Goal: Task Accomplishment & Management: Use online tool/utility

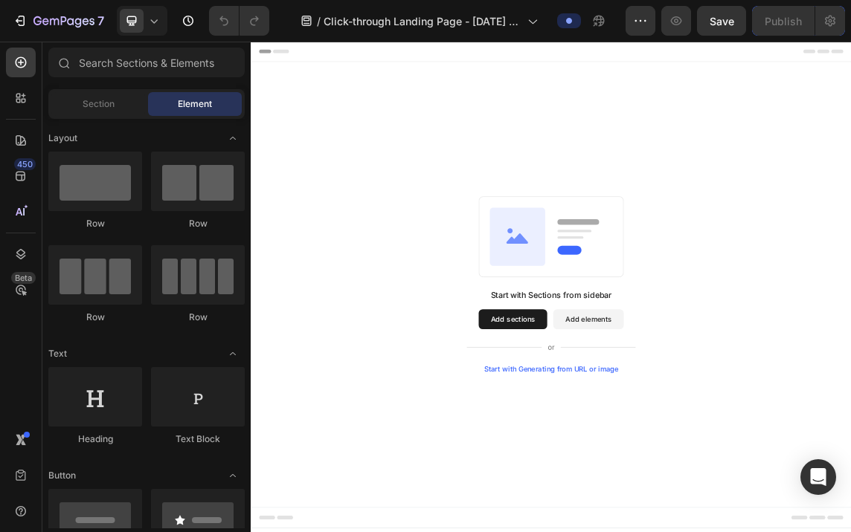
click at [631, 332] on icon at bounding box center [646, 332] width 83 height 86
click at [660, 528] on div "Start with Generating from URL or image" at bounding box center [697, 529] width 200 height 12
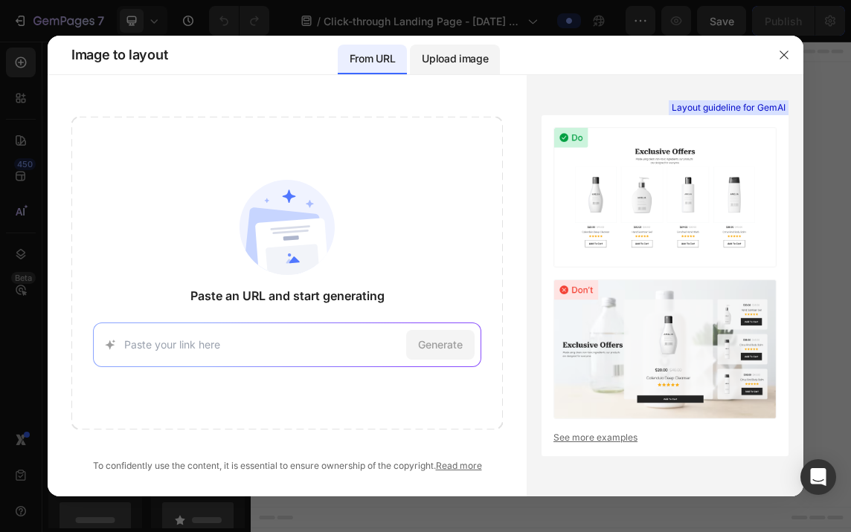
click at [447, 57] on p "Upload image" at bounding box center [455, 59] width 66 height 18
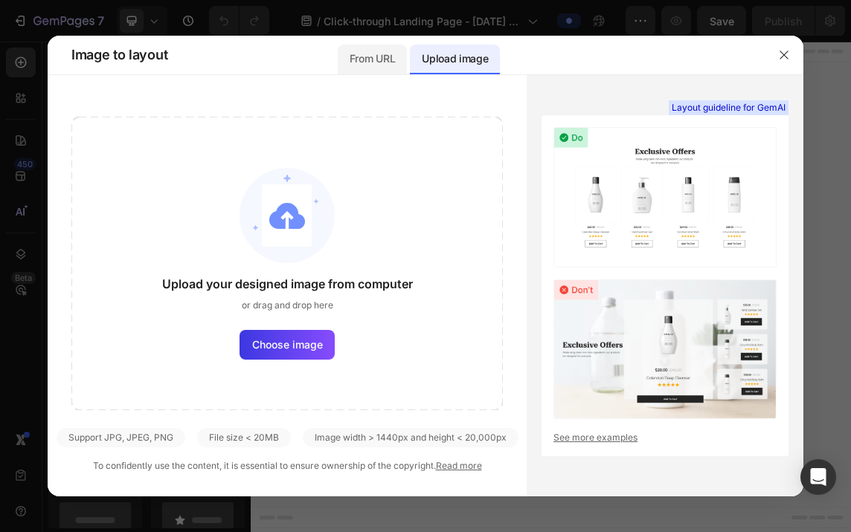
click at [364, 43] on div "From URL" at bounding box center [372, 55] width 69 height 39
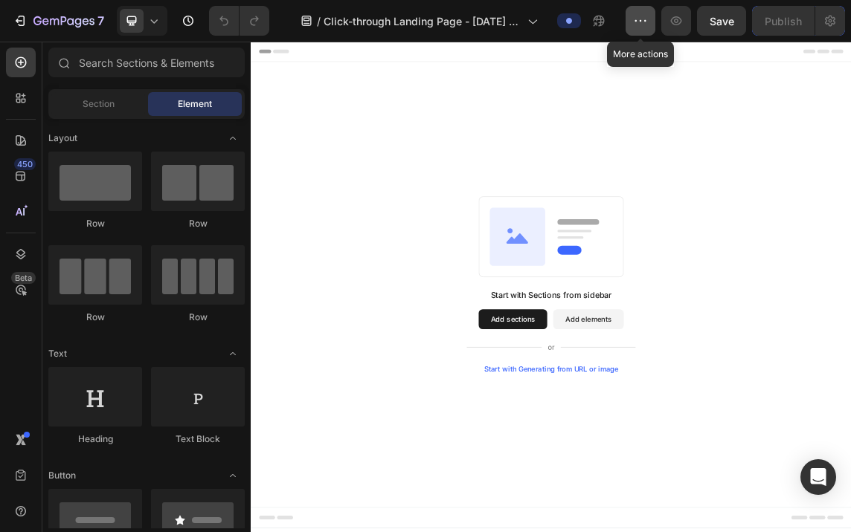
click at [640, 17] on icon "button" at bounding box center [640, 20] width 15 height 15
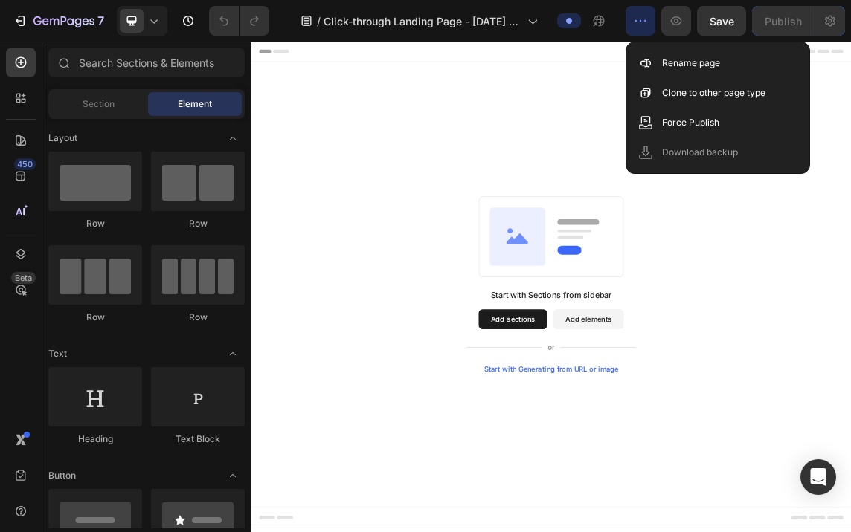
click at [596, 202] on div "Start with Sections from sidebar Add sections Add elements Start with Generatin…" at bounding box center [697, 403] width 892 height 663
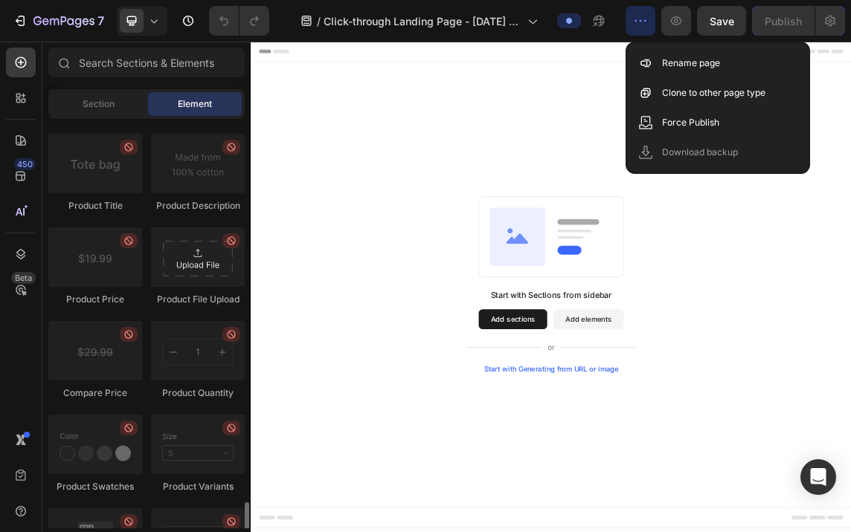
scroll to position [2677, 0]
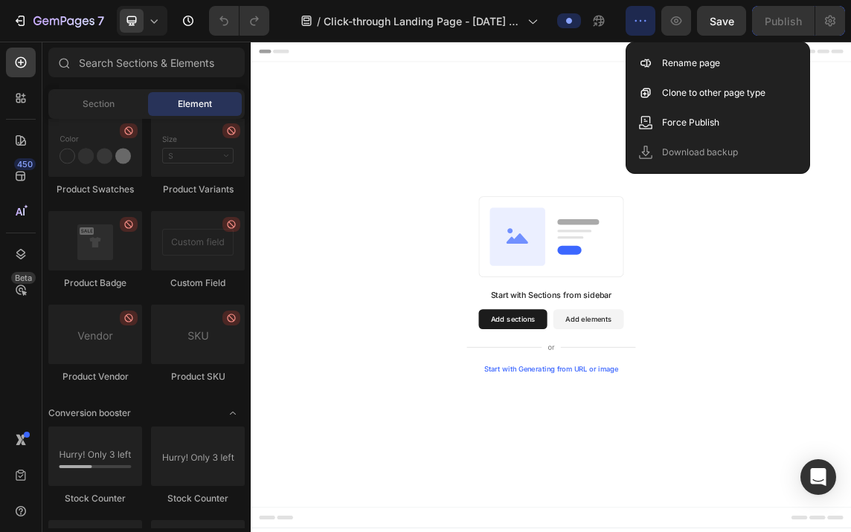
click at [383, 181] on div "Start with Sections from sidebar Add sections Add elements Start with Generatin…" at bounding box center [697, 403] width 892 height 663
click at [390, 177] on div "Start with Sections from sidebar Add sections Add elements Start with Generatin…" at bounding box center [697, 403] width 892 height 663
click at [850, 304] on div "Start with Sections from sidebar Add sections Add elements Start with Generatin…" at bounding box center [696, 403] width 785 height 263
click at [850, 172] on div "Start with Sections from sidebar Add sections Add elements Start with Generatin…" at bounding box center [697, 403] width 892 height 663
click at [640, 167] on div "Start with Sections from sidebar Add sections Add elements Start with Generatin…" at bounding box center [697, 403] width 892 height 663
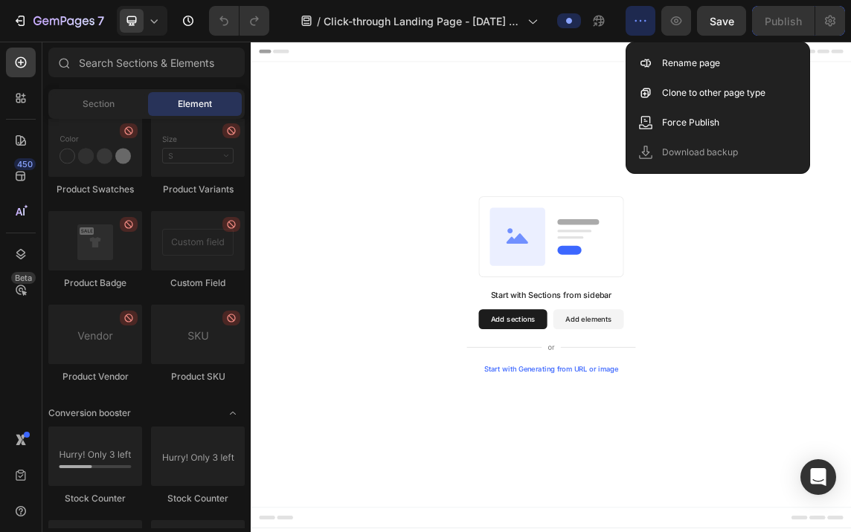
click at [755, 464] on button "Add elements" at bounding box center [752, 455] width 105 height 30
click at [755, 449] on button "Add elements" at bounding box center [752, 455] width 105 height 30
click at [597, 190] on div "Start with Sections from sidebar Add sections Add elements Start with Generatin…" at bounding box center [697, 403] width 892 height 663
click at [850, 251] on div "Start with Sections from sidebar Add sections Add elements Start with Generatin…" at bounding box center [697, 403] width 892 height 663
click at [850, 291] on div "Start with Sections from sidebar Add sections Add elements Start with Generatin…" at bounding box center [696, 403] width 785 height 263
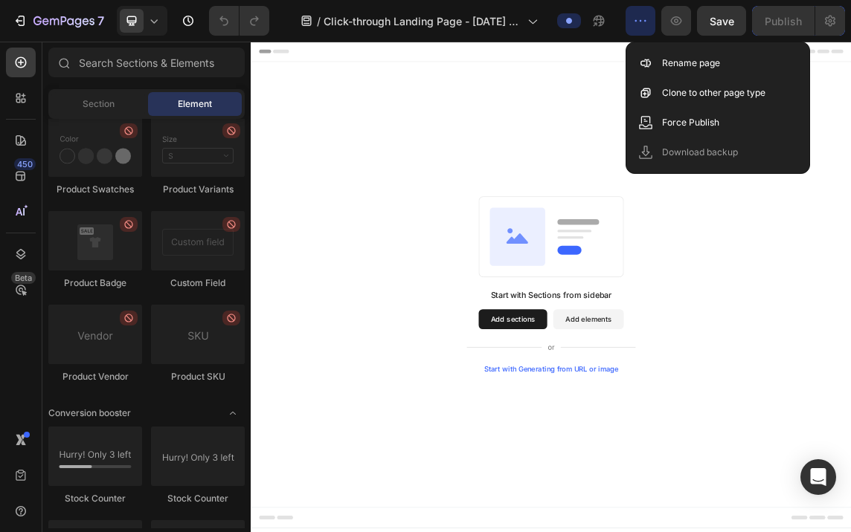
click at [664, 240] on div "Start with Sections from sidebar Add sections Add elements Start with Generatin…" at bounding box center [697, 403] width 892 height 663
click at [483, 183] on div "Start with Sections from sidebar Add sections Add elements Start with Generatin…" at bounding box center [697, 403] width 892 height 663
click at [203, 101] on span "Element" at bounding box center [195, 103] width 34 height 13
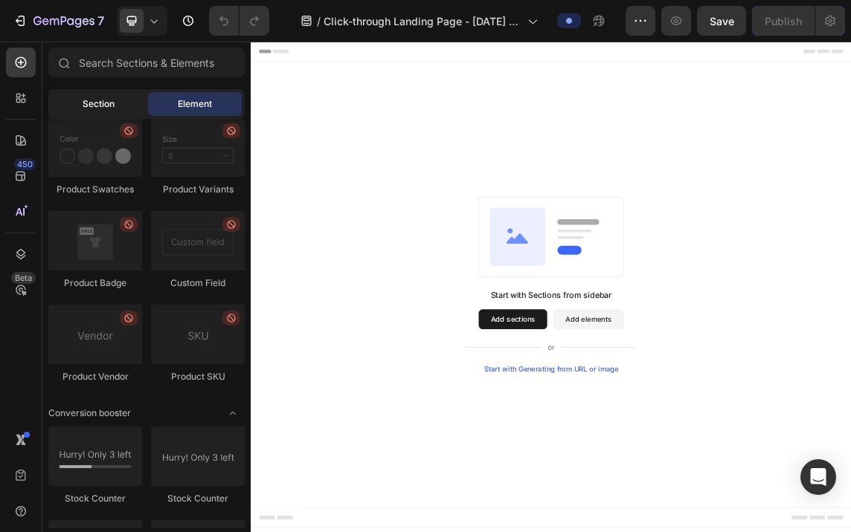
click at [105, 100] on span "Section" at bounding box center [99, 103] width 32 height 13
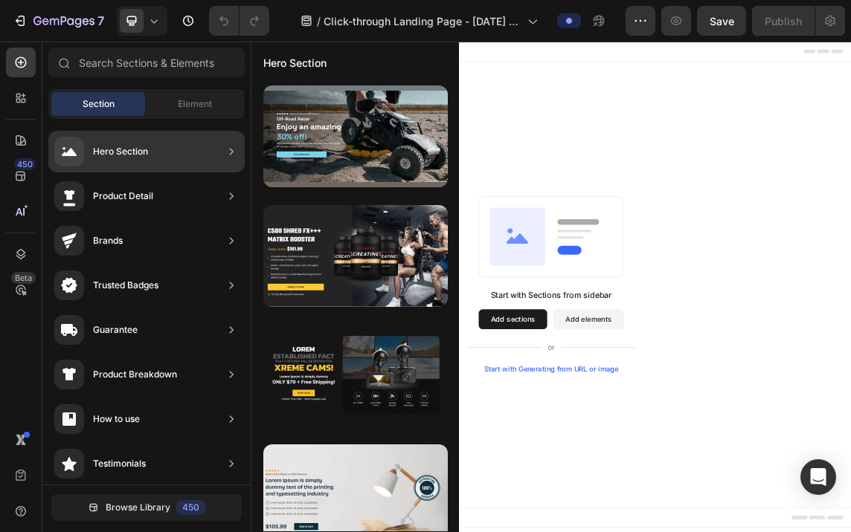
click at [117, 149] on div "Hero Section" at bounding box center [120, 151] width 55 height 15
click at [166, 155] on div "Hero Section" at bounding box center [146, 152] width 196 height 42
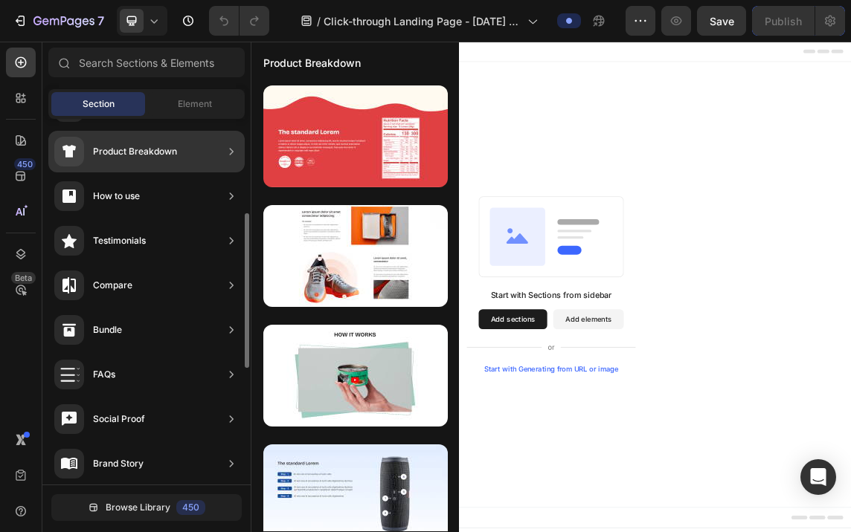
scroll to position [0, 0]
